Goal: Task Accomplishment & Management: Use online tool/utility

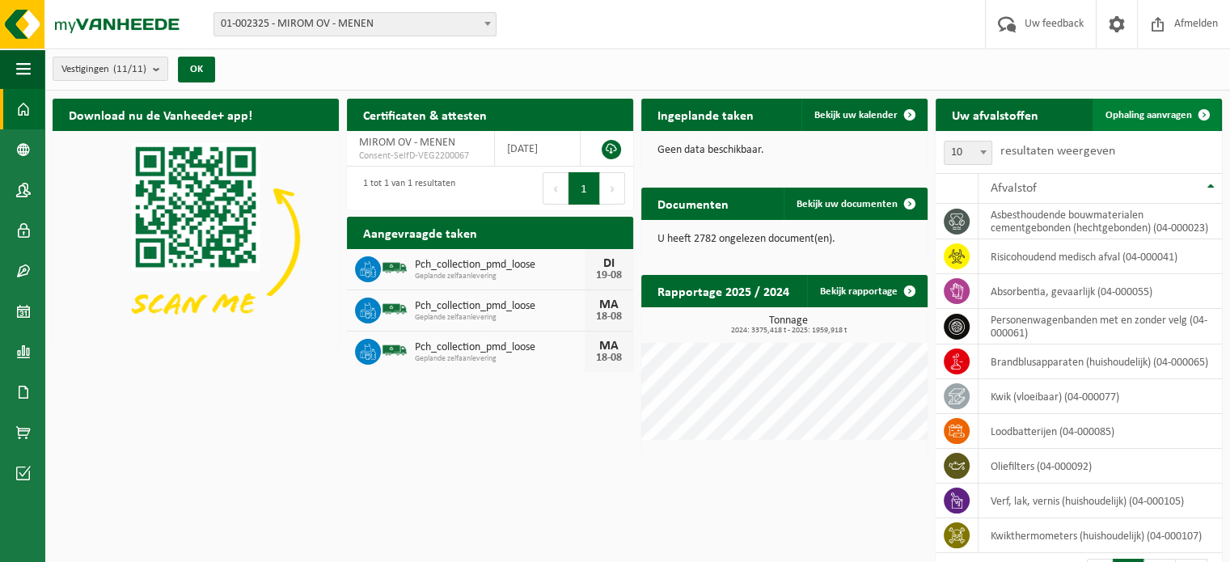
click at [1172, 110] on span "Ophaling aanvragen" at bounding box center [1149, 115] width 87 height 11
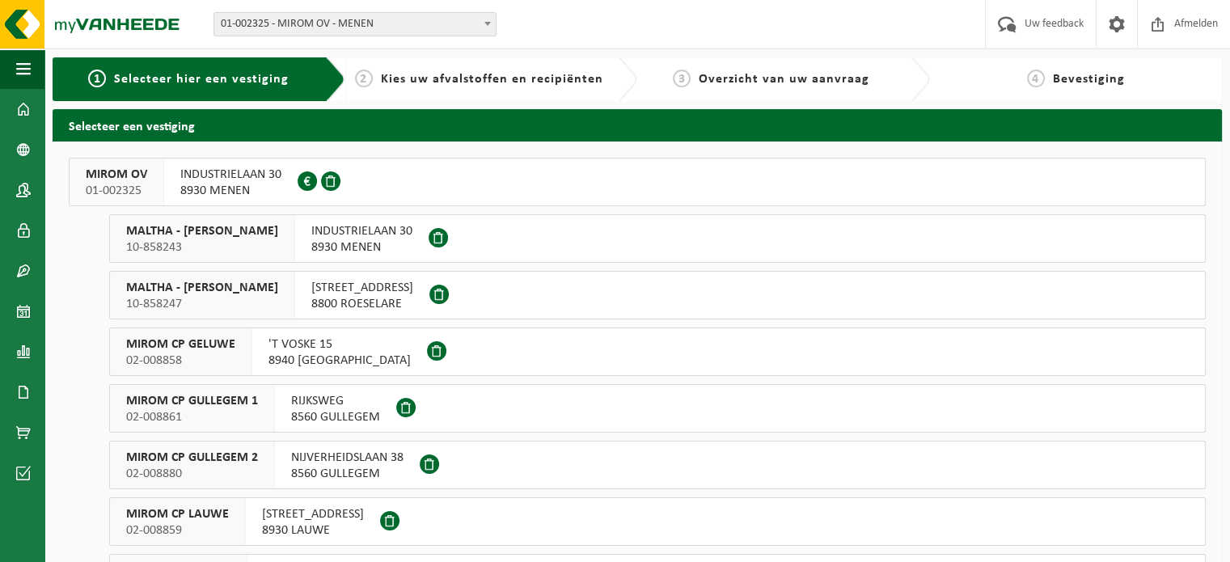
click at [212, 533] on span "02-008859" at bounding box center [177, 531] width 103 height 16
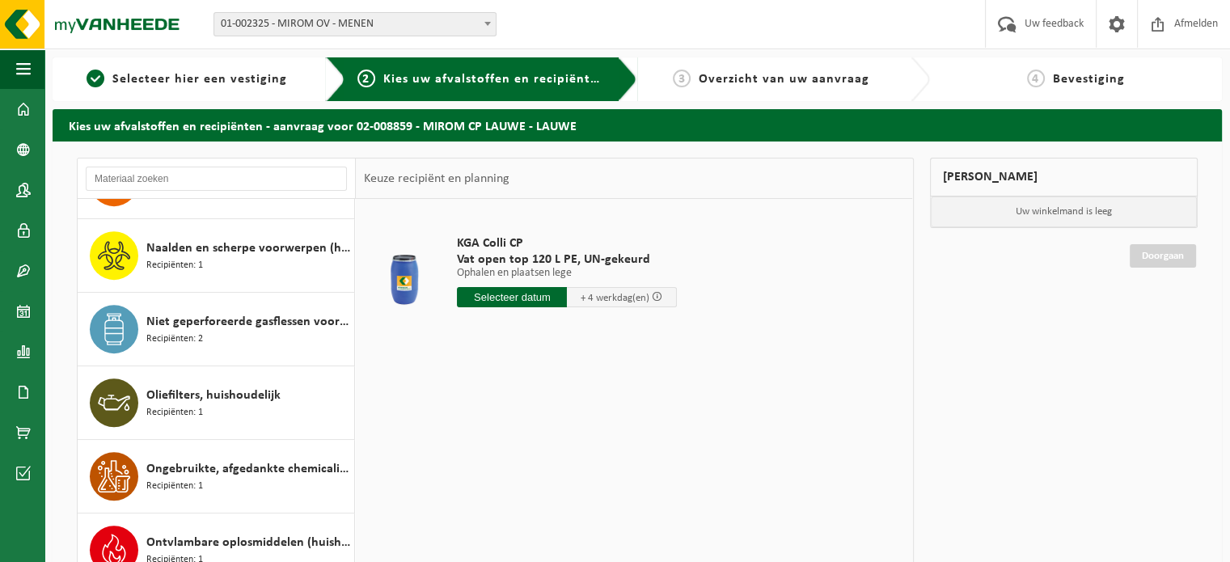
scroll to position [929, 0]
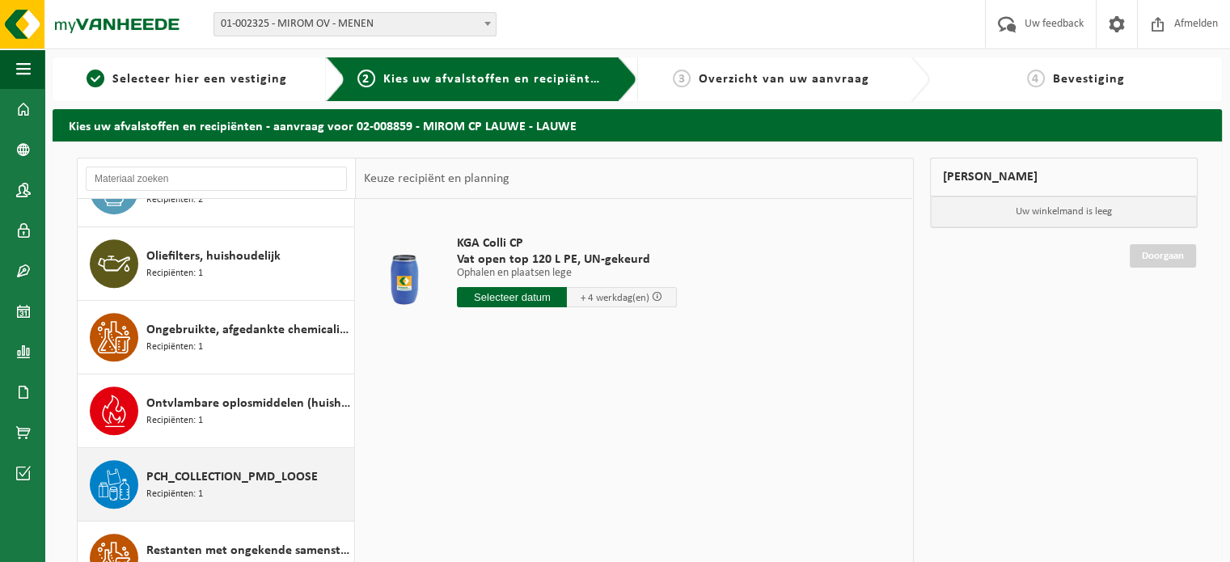
click at [259, 468] on span "PCH_COLLECTION_PMD_LOOSE" at bounding box center [231, 477] width 171 height 19
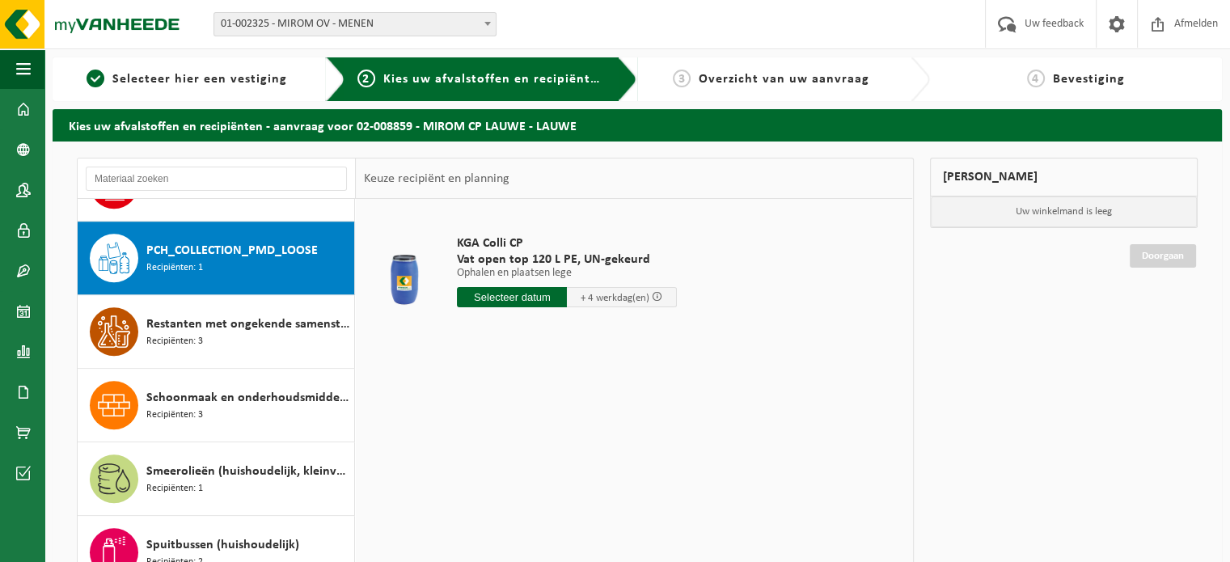
scroll to position [1175, 0]
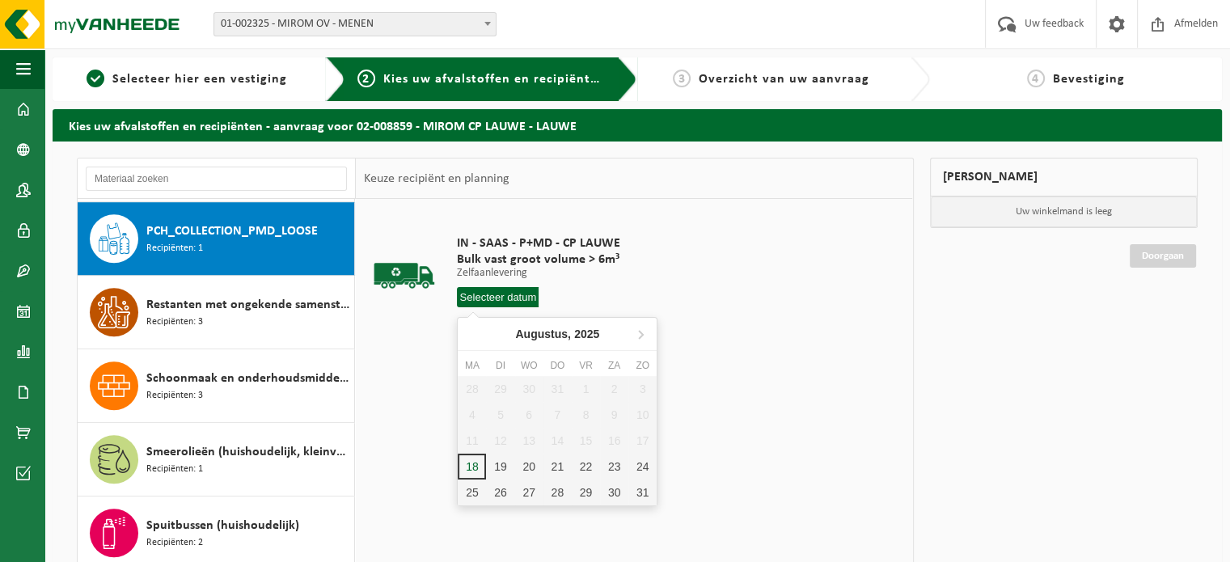
click at [480, 298] on input "text" at bounding box center [498, 297] width 82 height 20
click at [497, 474] on div "19" at bounding box center [500, 467] width 28 height 26
type input "Van 2025-08-19"
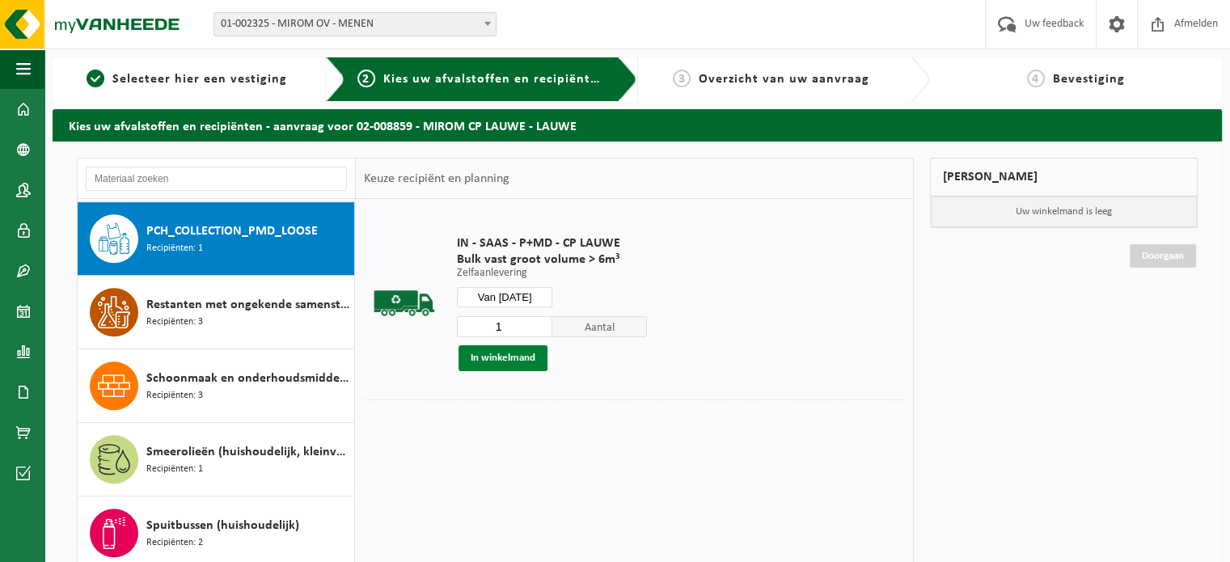
click at [501, 358] on button "In winkelmand" at bounding box center [503, 358] width 89 height 26
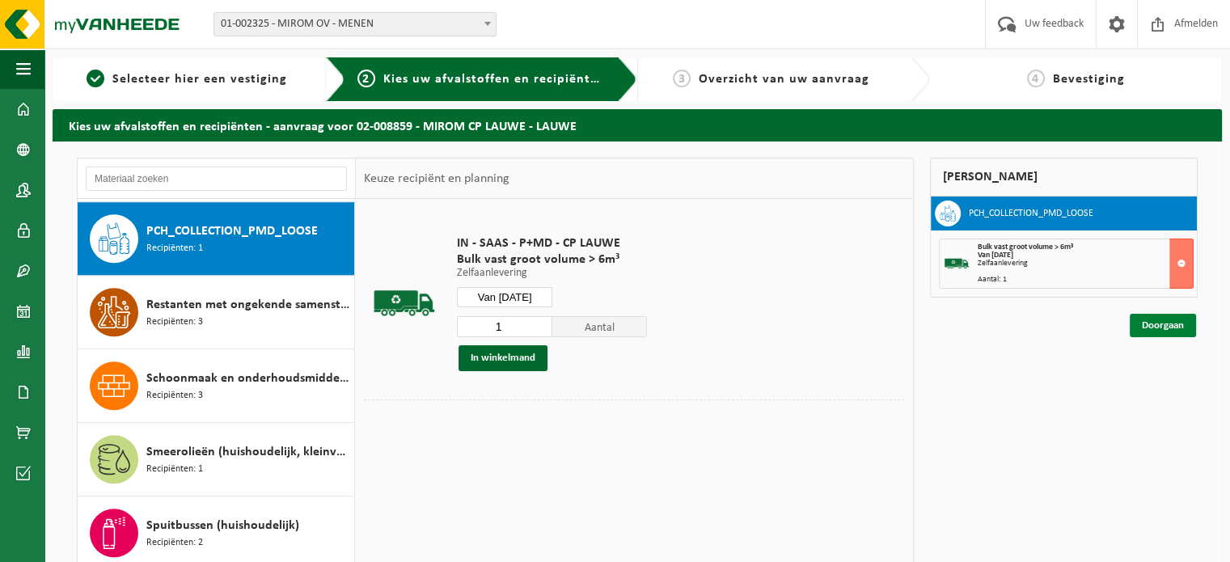
click at [1146, 332] on link "Doorgaan" at bounding box center [1163, 325] width 66 height 23
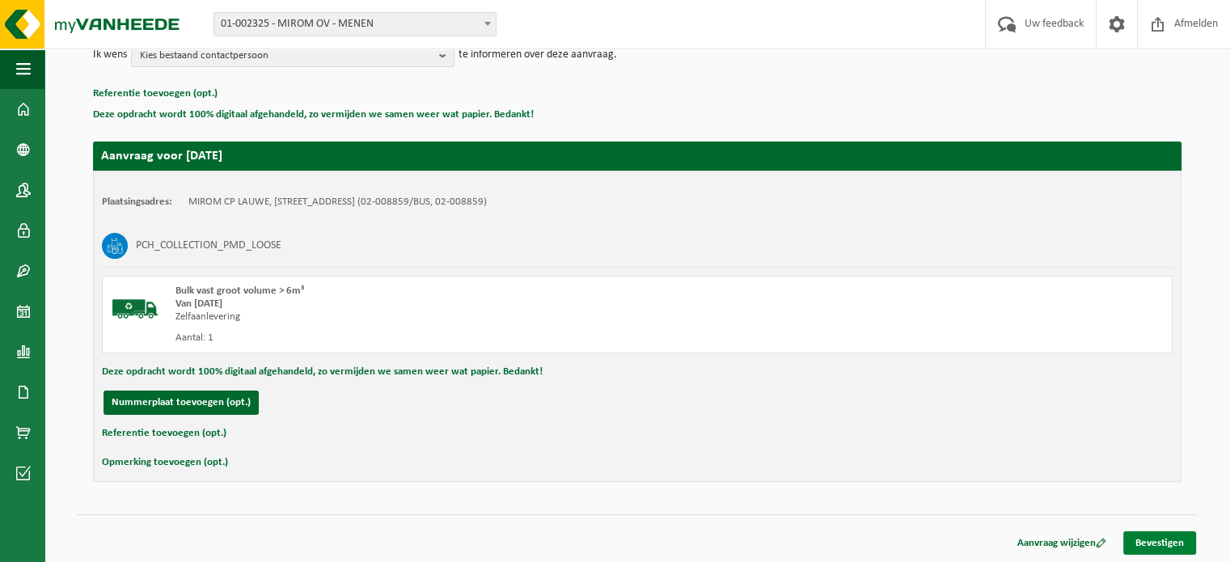
click at [1158, 532] on link "Bevestigen" at bounding box center [1160, 542] width 73 height 23
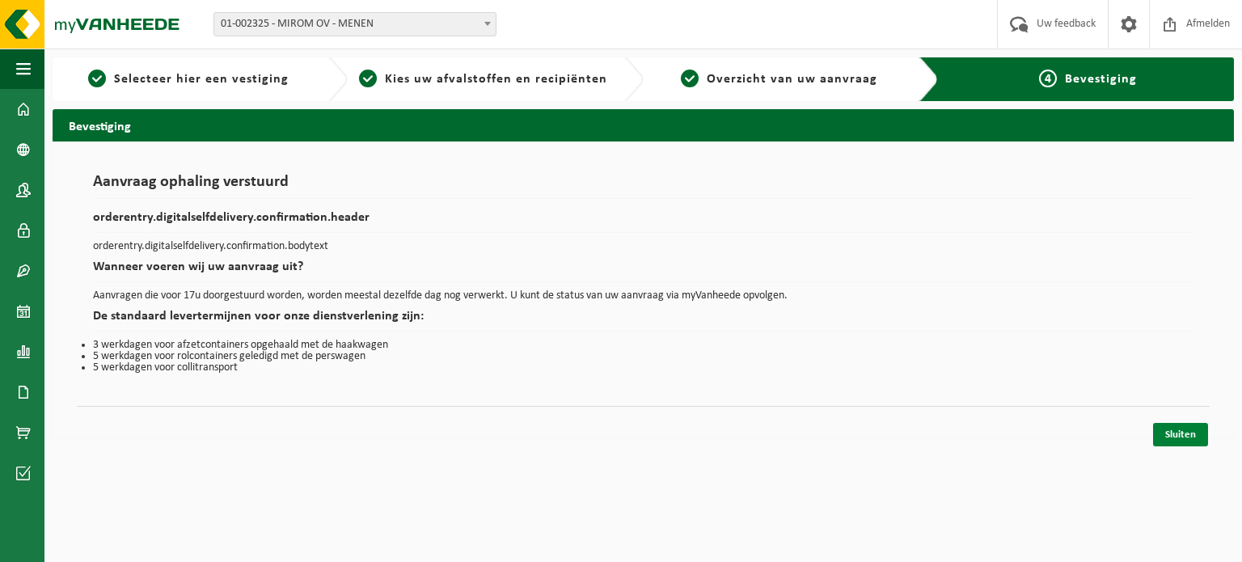
click at [1207, 438] on link "Sluiten" at bounding box center [1181, 434] width 55 height 23
